Goal: Use online tool/utility: Utilize a website feature to perform a specific function

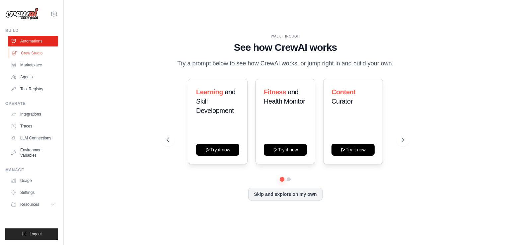
click at [45, 52] on link "Crew Studio" at bounding box center [34, 53] width 50 height 11
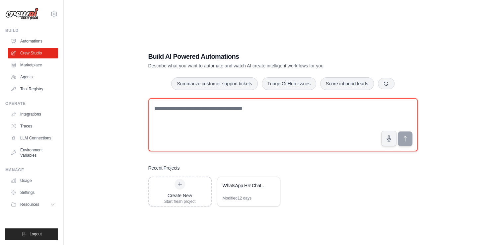
click at [202, 116] on textarea at bounding box center [282, 124] width 269 height 53
paste textarea "**********"
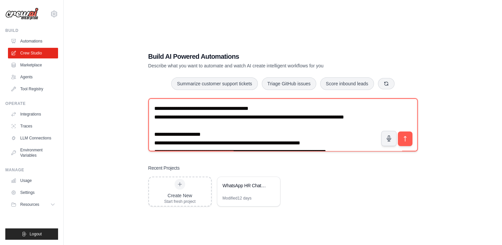
scroll to position [176, 0]
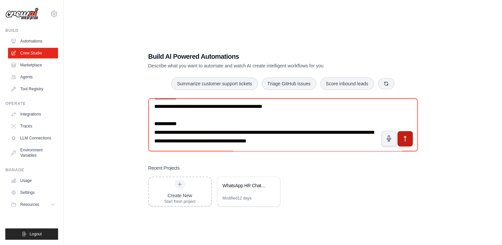
type textarea "**********"
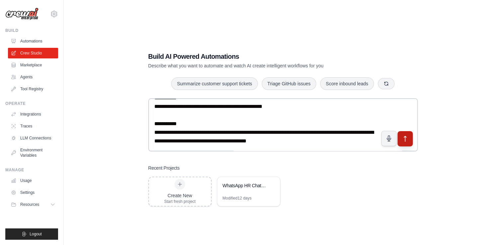
click at [398, 140] on button "submit" at bounding box center [404, 138] width 15 height 15
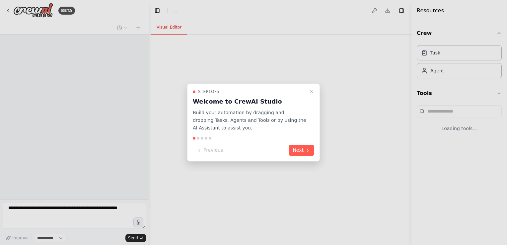
select select "****"
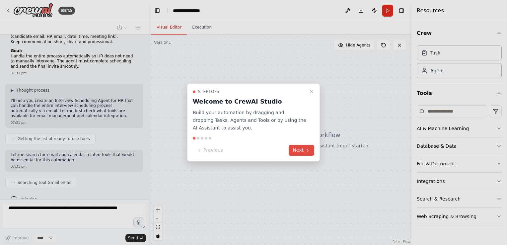
scroll to position [143, 0]
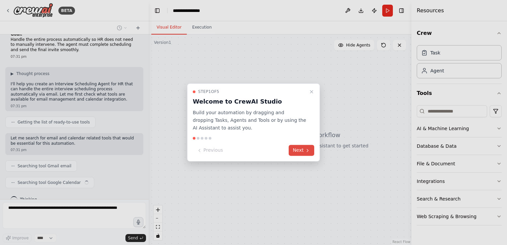
click at [301, 150] on button "Next" at bounding box center [301, 150] width 26 height 11
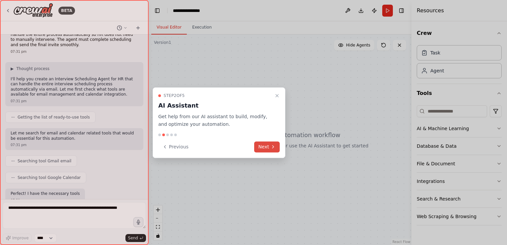
click at [269, 144] on button "Next" at bounding box center [267, 146] width 26 height 11
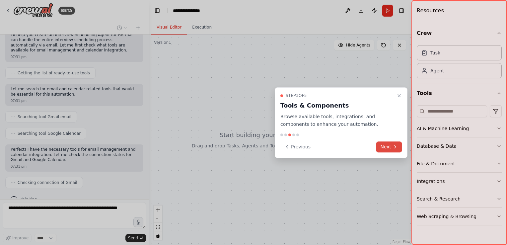
scroll to position [208, 0]
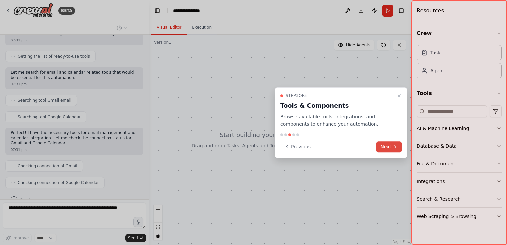
click at [381, 147] on button "Next" at bounding box center [389, 146] width 26 height 11
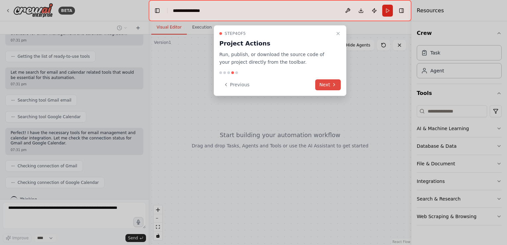
click at [330, 89] on button "Next" at bounding box center [328, 84] width 26 height 11
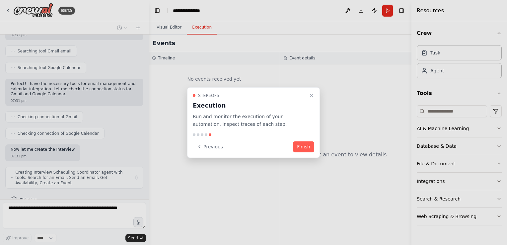
scroll to position [262, 0]
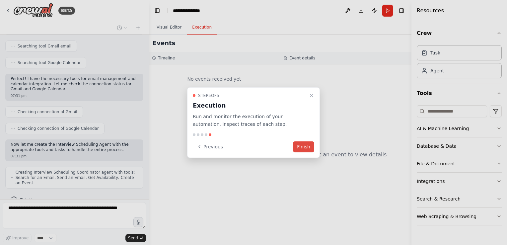
click at [306, 144] on button "Finish" at bounding box center [303, 146] width 21 height 11
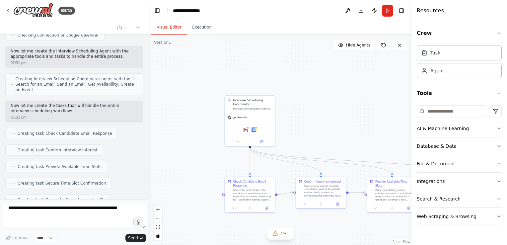
scroll to position [372, 0]
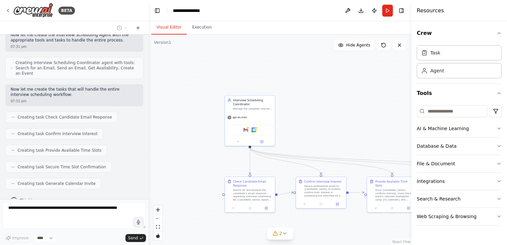
click at [334, 105] on div ".deletable-edge-delete-btn { width: 20px; height: 20px; border: 0px solid #ffff…" at bounding box center [280, 139] width 263 height 210
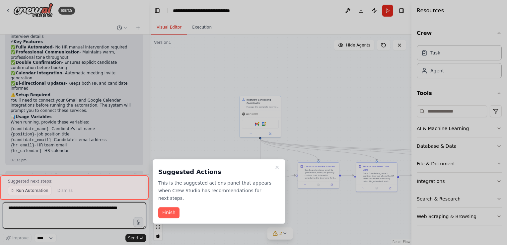
scroll to position [723, 0]
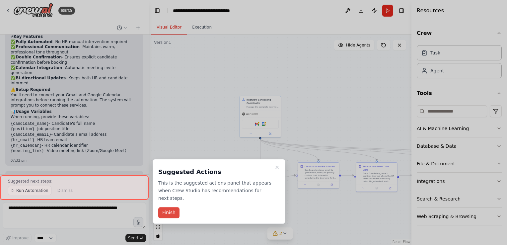
click at [171, 207] on button "Finish" at bounding box center [168, 212] width 21 height 11
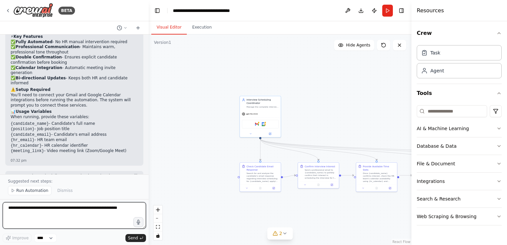
click at [81, 209] on textarea at bounding box center [74, 215] width 143 height 27
click at [364, 8] on button "Download" at bounding box center [360, 11] width 11 height 12
click at [28, 206] on textarea at bounding box center [74, 215] width 143 height 27
click at [118, 213] on textarea "**********" at bounding box center [74, 215] width 143 height 27
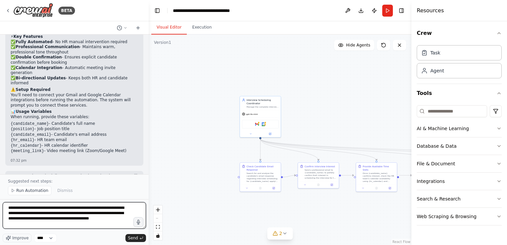
type textarea "**********"
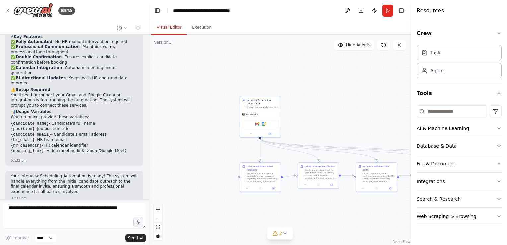
scroll to position [748, 0]
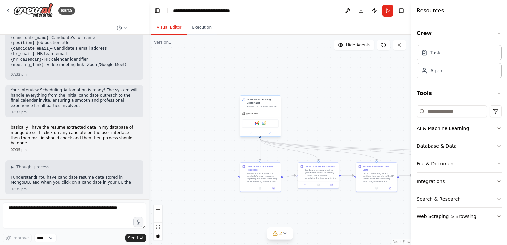
click at [256, 113] on span "gpt-4o-mini" at bounding box center [252, 113] width 12 height 3
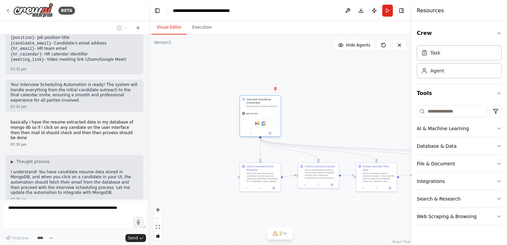
scroll to position [819, 0]
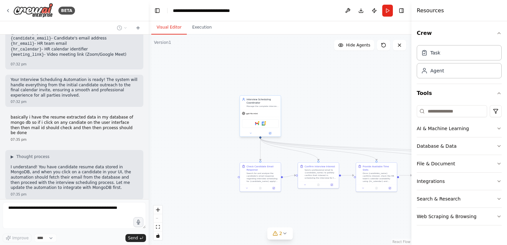
click at [263, 126] on div "Gmail Google Calendar" at bounding box center [260, 123] width 37 height 9
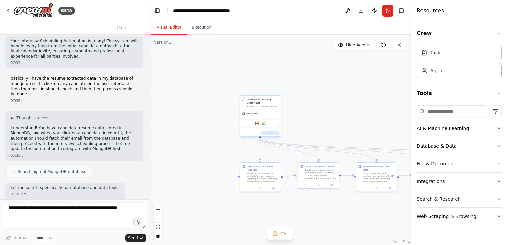
click at [269, 132] on icon at bounding box center [270, 133] width 3 height 3
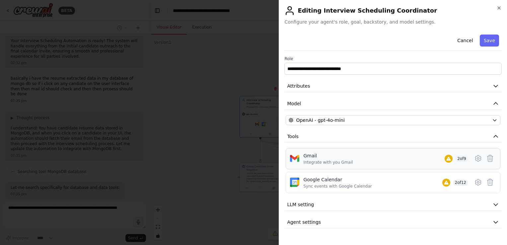
click at [398, 154] on div "Gmail Integrate with you Gmail 2 of 9" at bounding box center [385, 158] width 165 height 13
click at [478, 158] on icon at bounding box center [478, 158] width 8 height 8
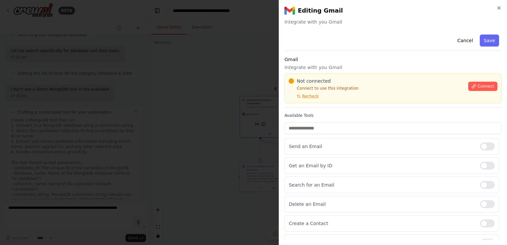
scroll to position [999, 0]
click at [479, 84] on span "Connect" at bounding box center [485, 86] width 17 height 5
click at [477, 86] on span "Connect" at bounding box center [485, 86] width 17 height 5
click at [310, 97] on span "Recheck" at bounding box center [310, 95] width 17 height 5
click at [330, 65] on p "Integrate with you Gmail" at bounding box center [392, 67] width 217 height 7
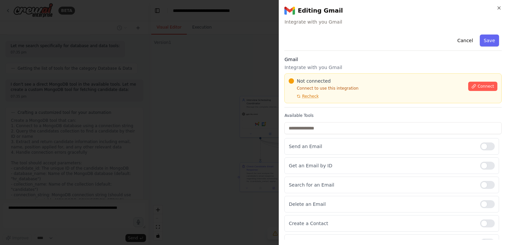
click at [330, 66] on p "Integrate with you Gmail" at bounding box center [392, 67] width 217 height 7
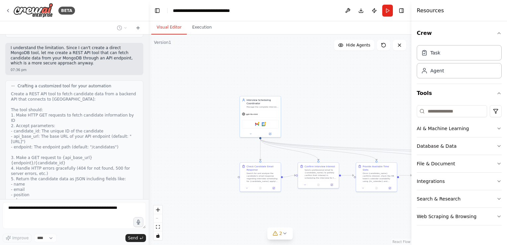
scroll to position [1221, 0]
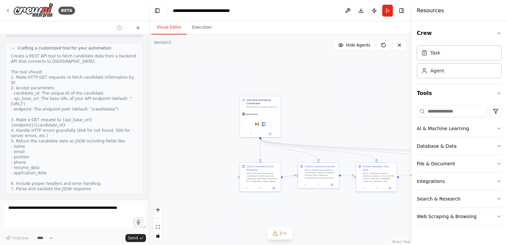
click at [121, 224] on button "View code" at bounding box center [127, 226] width 20 height 5
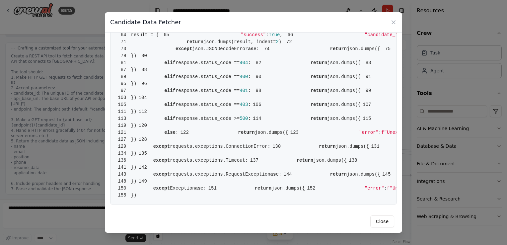
scroll to position [656, 0]
click at [391, 18] on div "Candidate Data Fetcher" at bounding box center [253, 22] width 297 height 20
click at [394, 24] on icon at bounding box center [392, 22] width 3 height 3
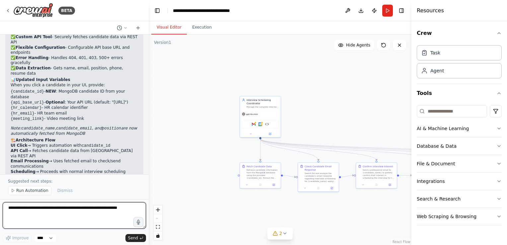
scroll to position [1750, 0]
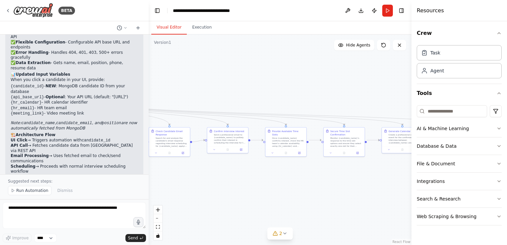
drag, startPoint x: 388, startPoint y: 101, endPoint x: 239, endPoint y: 66, distance: 152.9
click at [239, 66] on div ".deletable-edge-delete-btn { width: 20px; height: 20px; border: 0px solid #ffff…" at bounding box center [280, 139] width 263 height 210
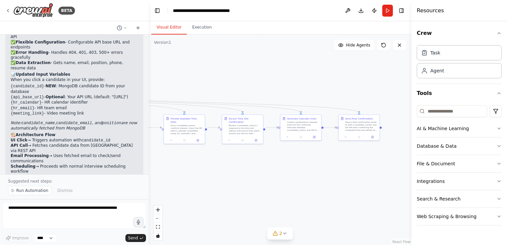
drag, startPoint x: 324, startPoint y: 86, endPoint x: 223, endPoint y: 73, distance: 102.2
click at [223, 73] on div ".deletable-edge-delete-btn { width: 20px; height: 20px; border: 0px solid #ffff…" at bounding box center [280, 139] width 263 height 210
drag, startPoint x: 309, startPoint y: 92, endPoint x: 276, endPoint y: 96, distance: 33.3
click at [276, 96] on div ".deletable-edge-delete-btn { width: 20px; height: 20px; border: 0px solid #ffff…" at bounding box center [280, 139] width 263 height 210
drag, startPoint x: 276, startPoint y: 96, endPoint x: 382, endPoint y: 97, distance: 106.1
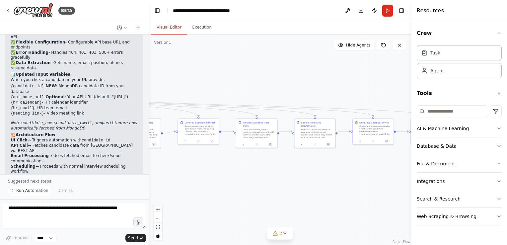
click at [382, 97] on div ".deletable-edge-delete-btn { width: 20px; height: 20px; border: 0px solid #ffff…" at bounding box center [280, 139] width 263 height 210
drag, startPoint x: 298, startPoint y: 79, endPoint x: 353, endPoint y: 78, distance: 55.0
click at [353, 78] on div ".deletable-edge-delete-btn { width: 20px; height: 20px; border: 0px solid #ffff…" at bounding box center [280, 139] width 263 height 210
click at [361, 10] on button "Download" at bounding box center [360, 11] width 11 height 12
click at [364, 10] on button "Download" at bounding box center [360, 11] width 11 height 12
